Goal: Share content: Share content

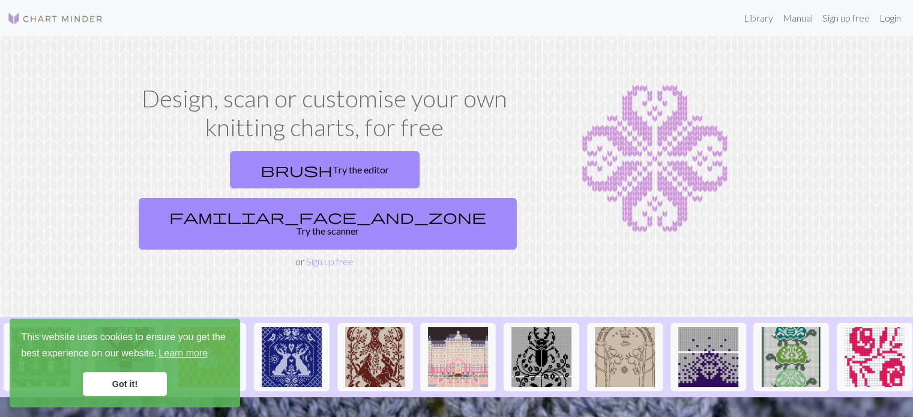
click at [900, 14] on link "Login" at bounding box center [889, 18] width 31 height 24
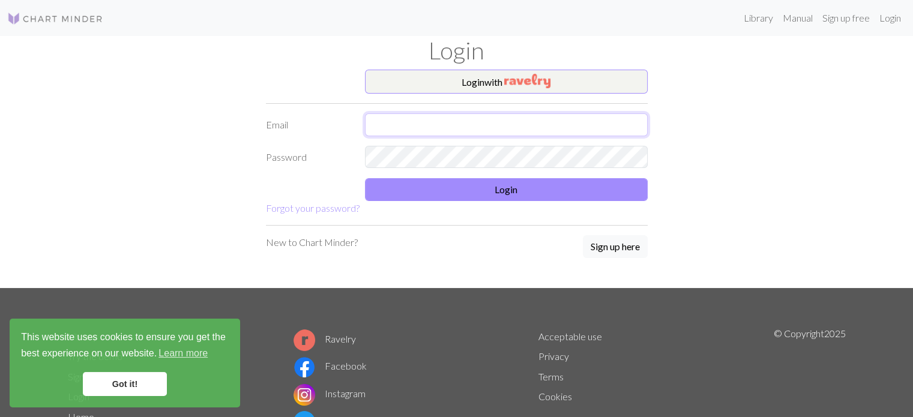
click at [448, 125] on input "text" at bounding box center [506, 124] width 283 height 23
click at [463, 79] on button "Login with" at bounding box center [506, 82] width 283 height 24
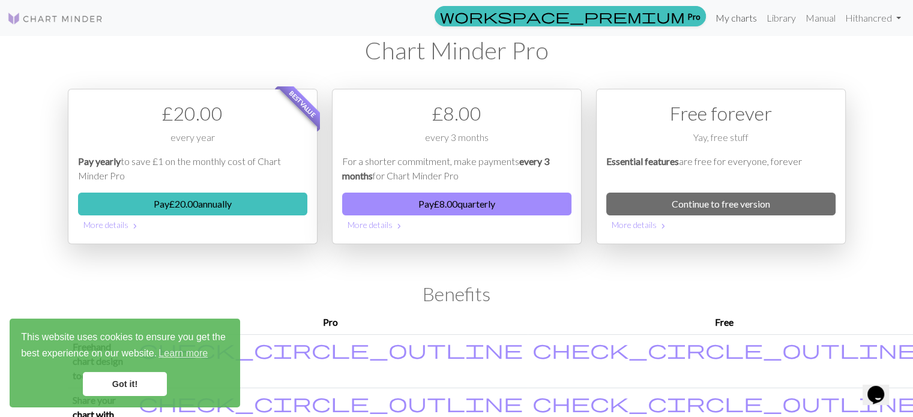
click at [740, 22] on link "My charts" at bounding box center [736, 18] width 51 height 24
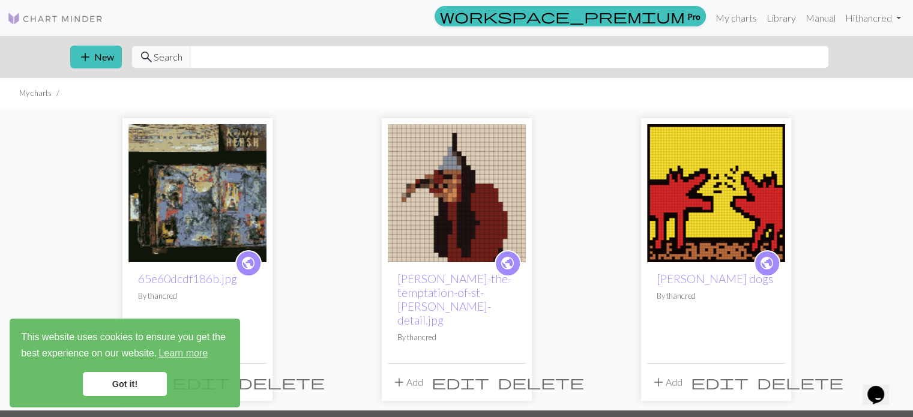
click at [145, 208] on img at bounding box center [197, 193] width 138 height 138
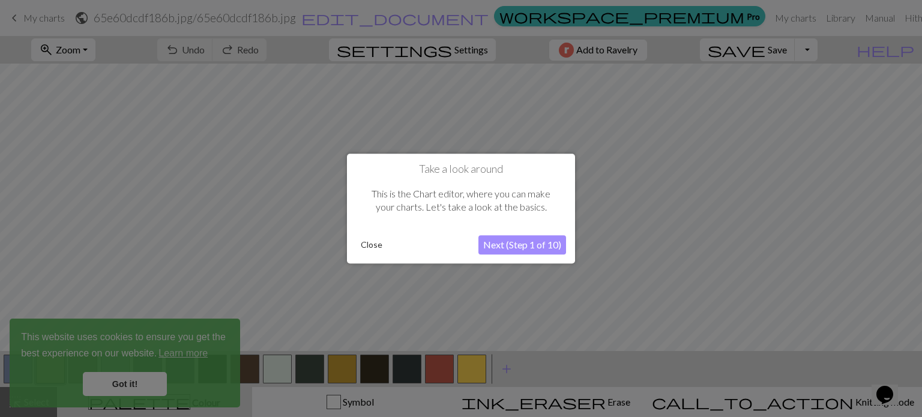
click at [375, 243] on button "Close" at bounding box center [371, 245] width 31 height 18
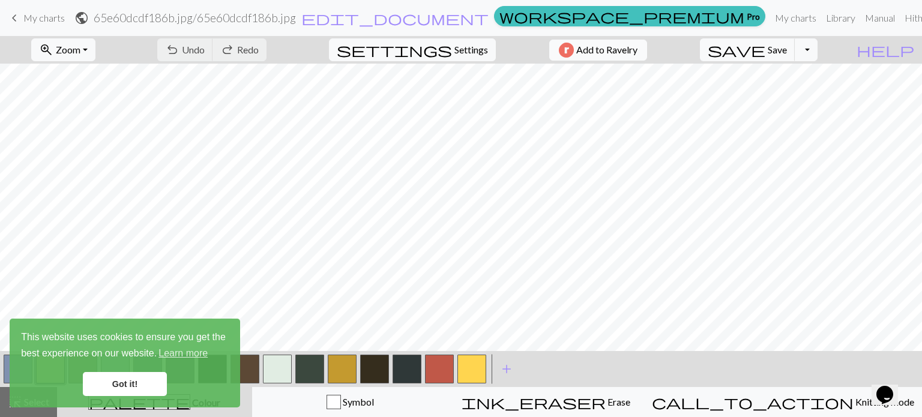
click at [631, 55] on span "Add to Ravelry" at bounding box center [606, 50] width 61 height 15
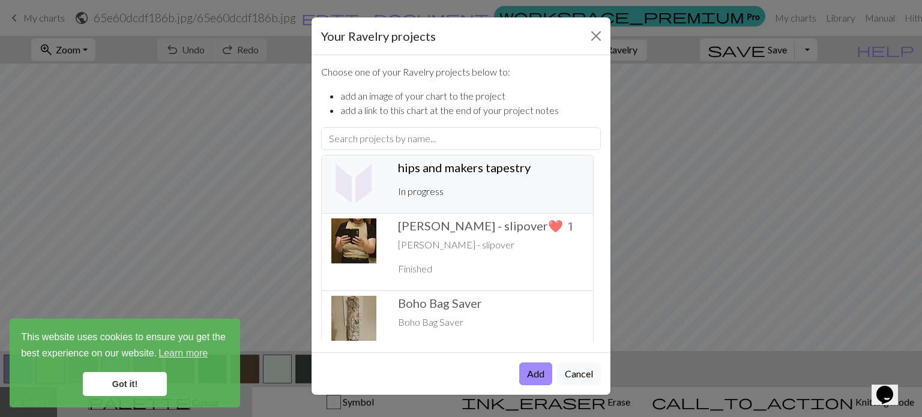
click at [465, 181] on div "hips and makers tapestry ️ In progress" at bounding box center [491, 184] width 200 height 48
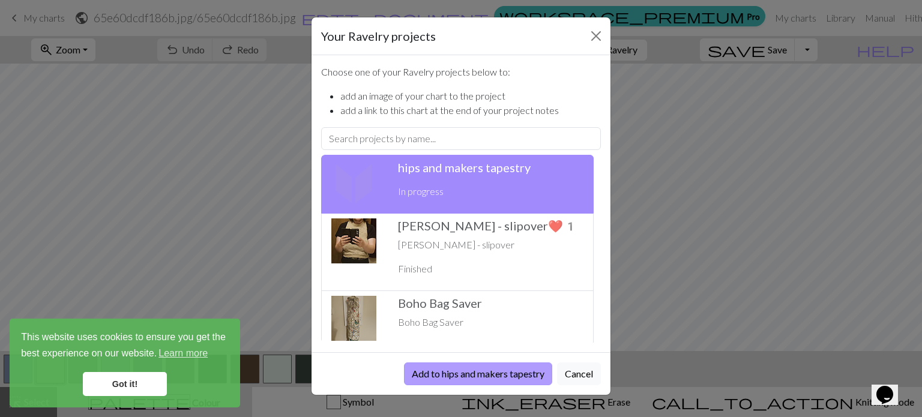
click at [514, 375] on button "Add to hips and makers tapestry" at bounding box center [478, 373] width 148 height 23
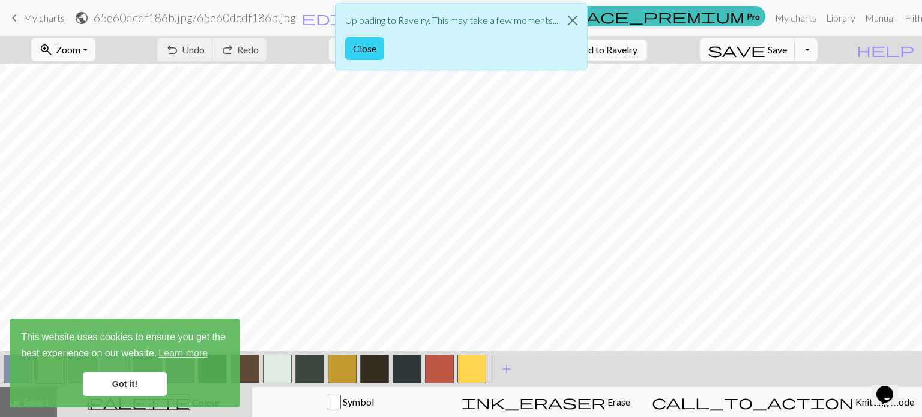
click at [361, 50] on button "Close" at bounding box center [364, 48] width 39 height 23
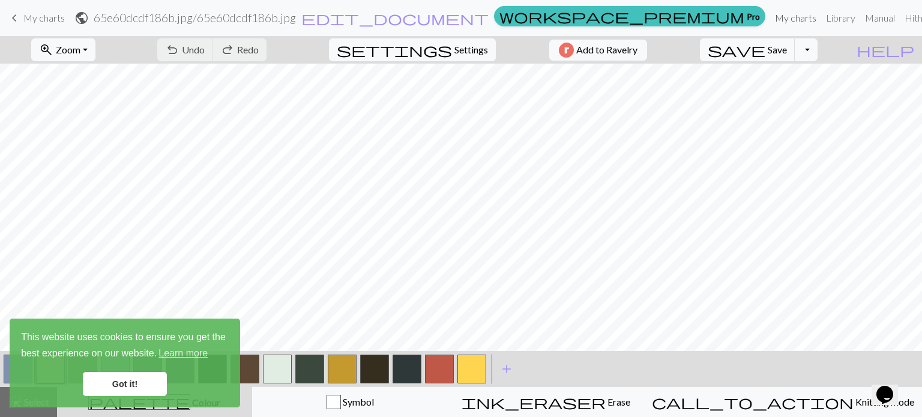
click at [770, 16] on link "My charts" at bounding box center [795, 18] width 51 height 24
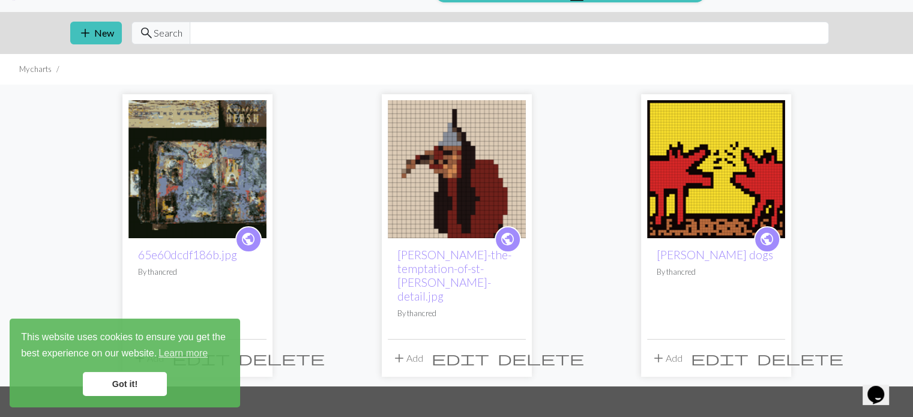
scroll to position [160, 0]
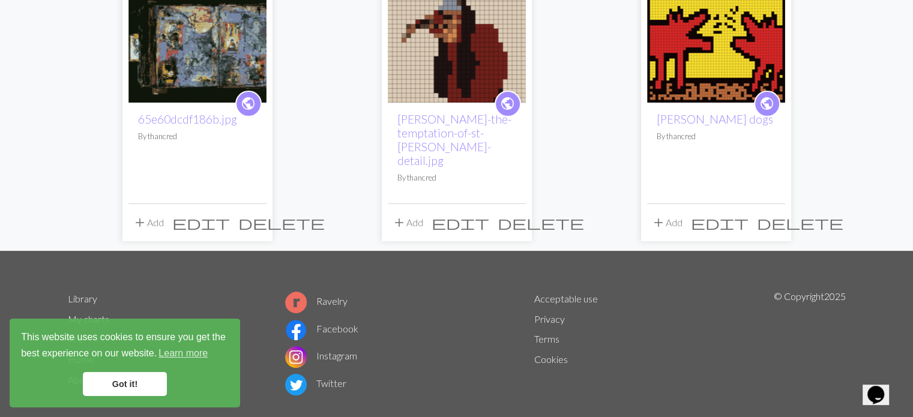
click at [128, 376] on link "Got it!" at bounding box center [125, 384] width 84 height 24
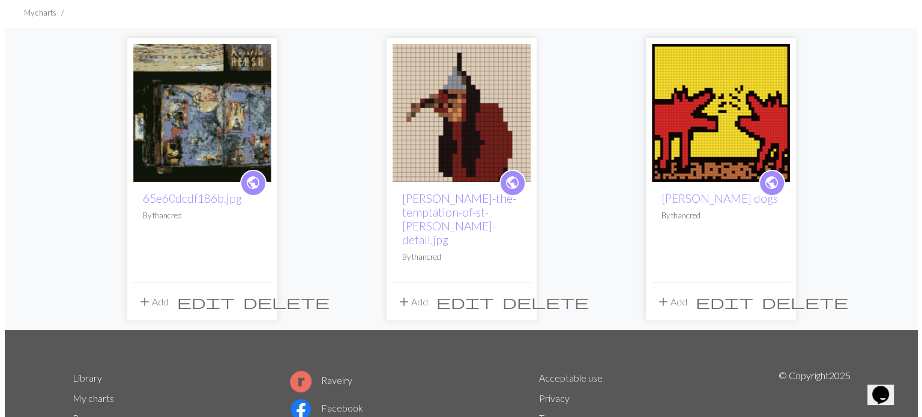
scroll to position [0, 0]
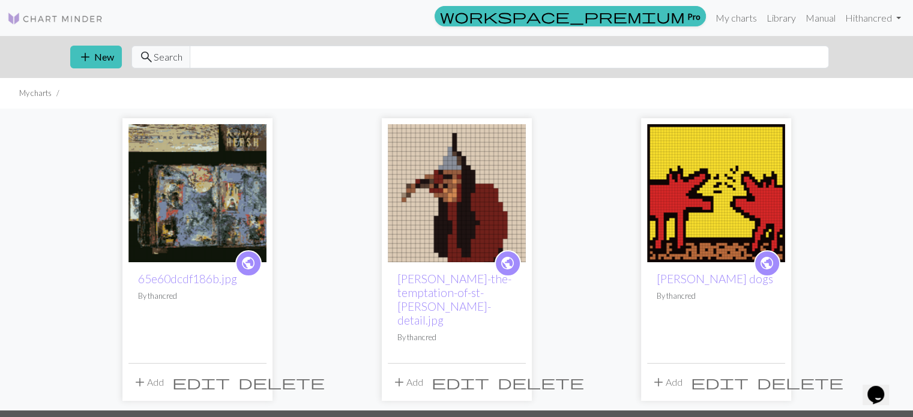
click at [146, 374] on button "add Add" at bounding box center [148, 382] width 40 height 23
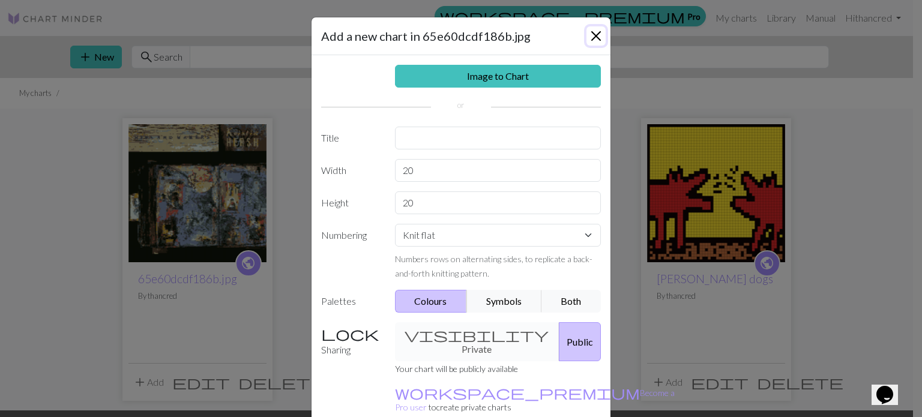
click at [592, 36] on button "Close" at bounding box center [595, 35] width 19 height 19
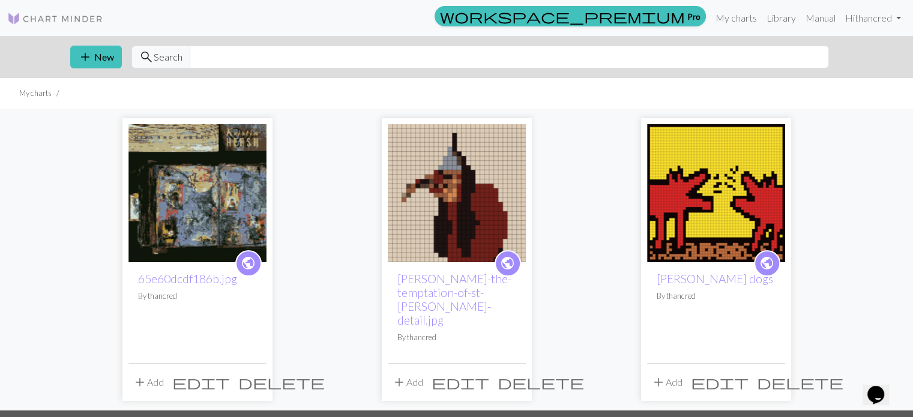
click at [156, 228] on img at bounding box center [197, 193] width 138 height 138
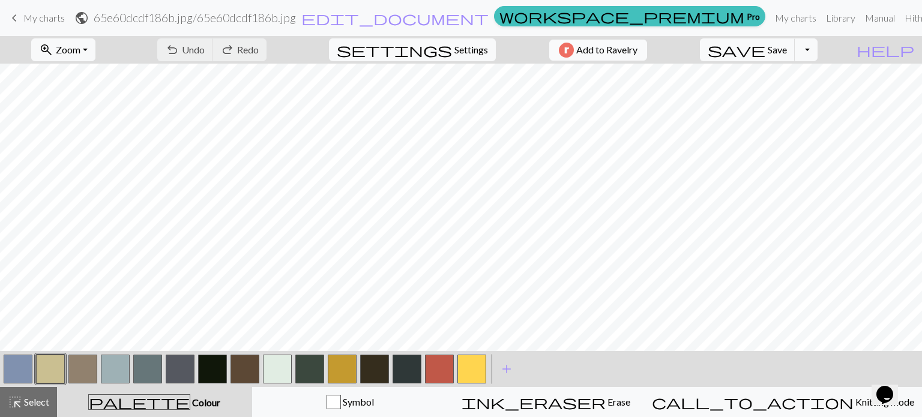
click at [609, 43] on span "Add to Ravelry" at bounding box center [606, 50] width 61 height 15
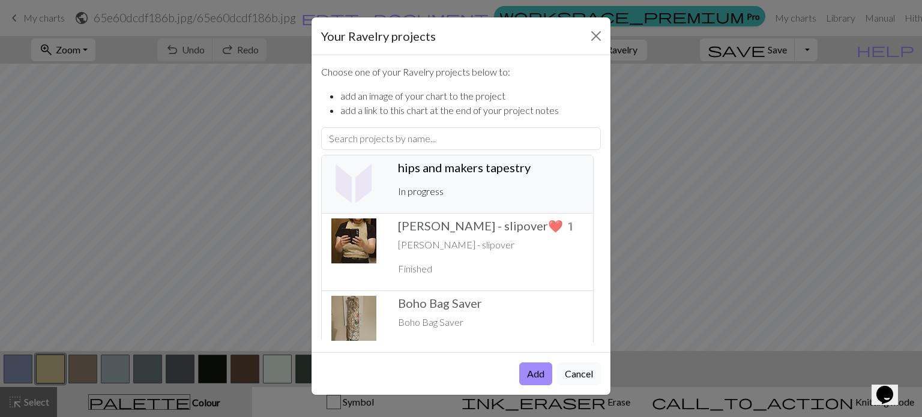
click at [464, 192] on p "In progress" at bounding box center [490, 191] width 185 height 14
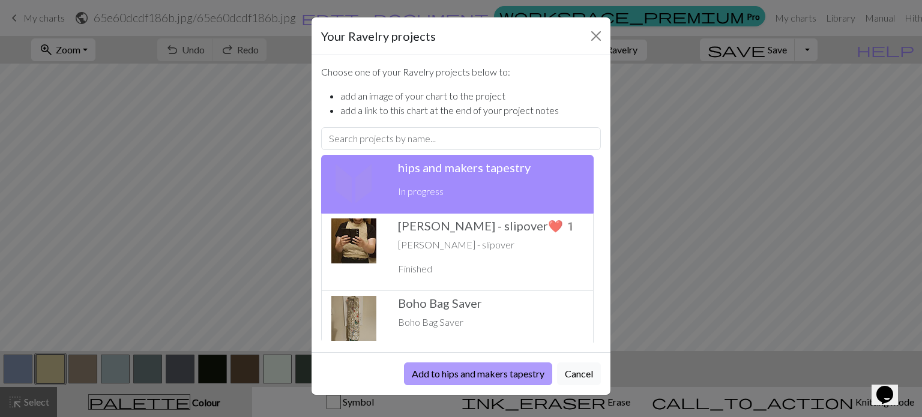
click at [468, 376] on button "Add to hips and makers tapestry" at bounding box center [478, 373] width 148 height 23
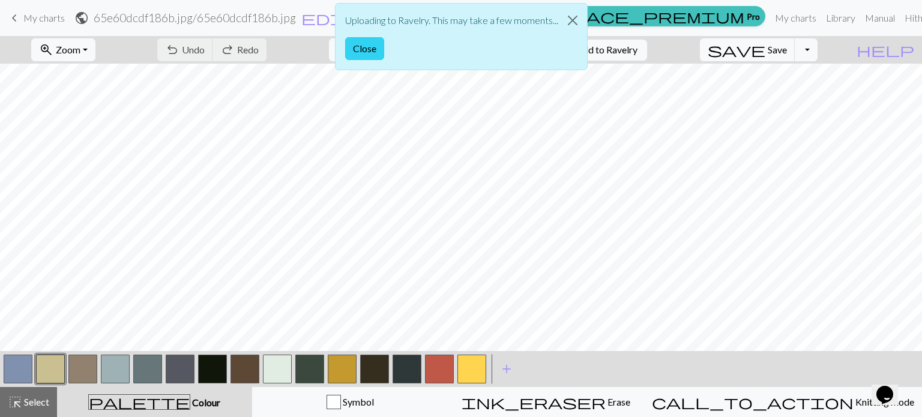
click at [359, 53] on button "Close" at bounding box center [364, 48] width 39 height 23
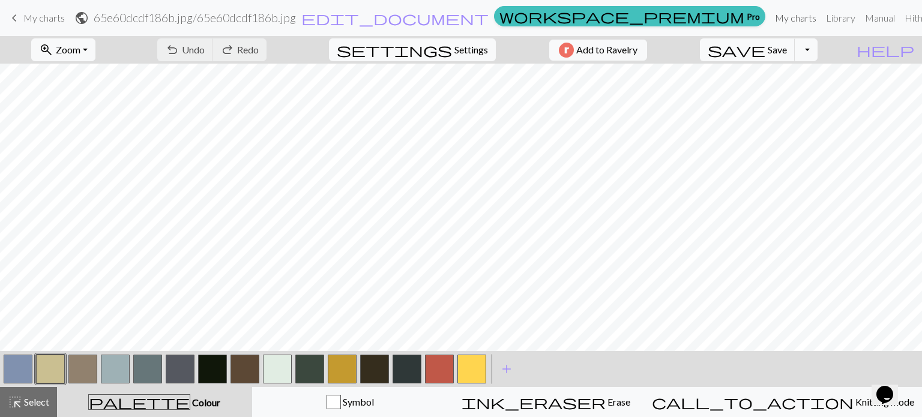
click at [770, 14] on link "My charts" at bounding box center [795, 18] width 51 height 24
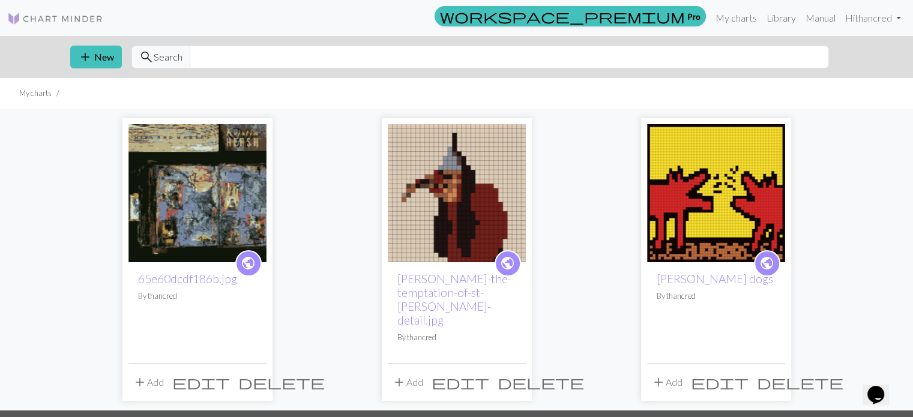
click at [867, 194] on div "public 65e60dcdf186b.jpg By thancred add Add edit delete public [PERSON_NAME]-t…" at bounding box center [456, 259] width 913 height 301
